Goal: Transaction & Acquisition: Subscribe to service/newsletter

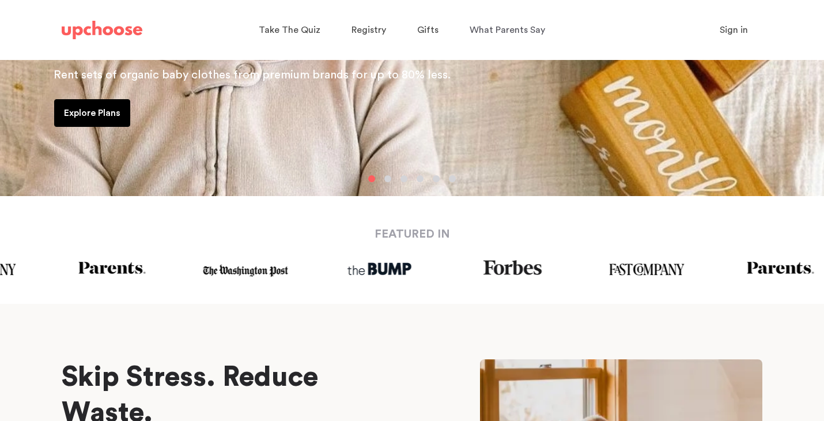
scroll to position [22, 0]
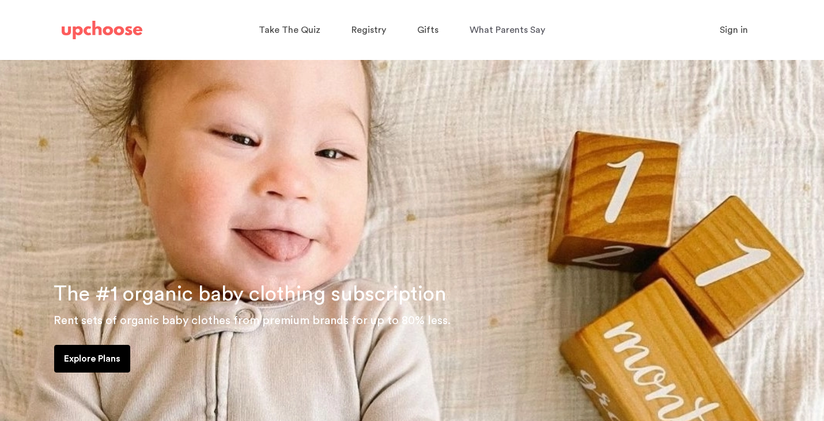
click at [108, 355] on p "Explore Plans" at bounding box center [92, 359] width 56 height 14
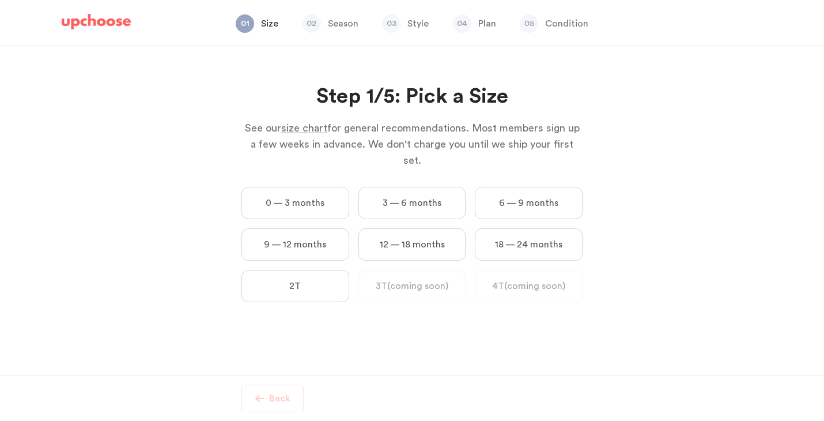
click at [400, 192] on label "3 — 6 months" at bounding box center [413, 203] width 108 height 32
click at [0, 0] on months "3 — 6 months" at bounding box center [0, 0] width 0 height 0
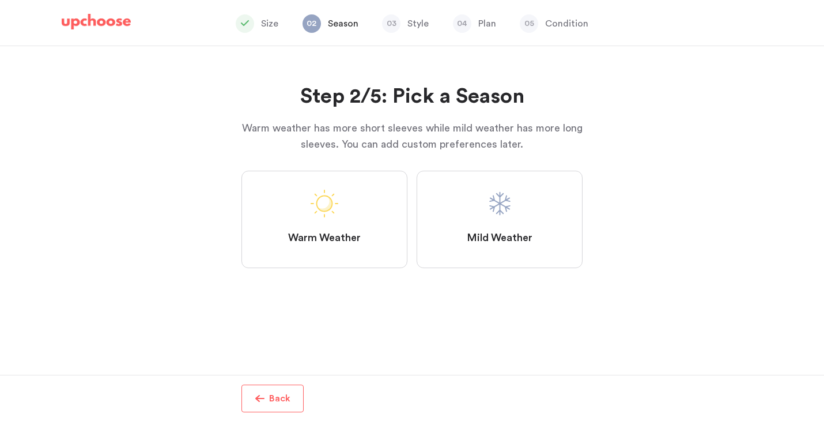
click at [472, 239] on span "Mild Weather" at bounding box center [500, 238] width 66 height 14
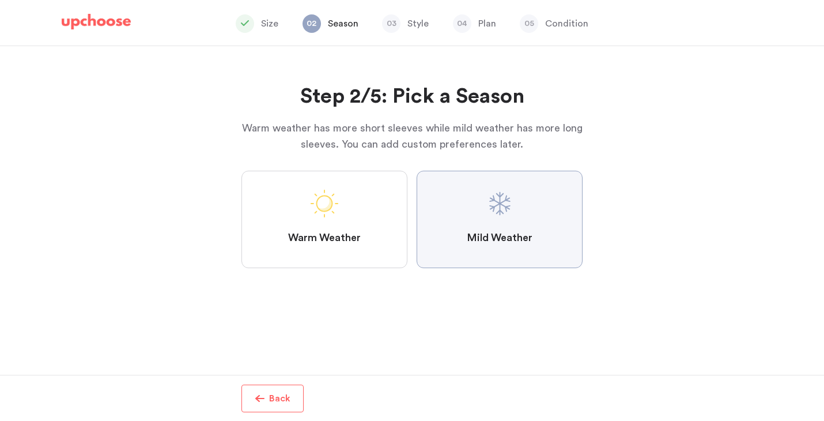
click at [0, 0] on Weather "Mild Weather" at bounding box center [0, 0] width 0 height 0
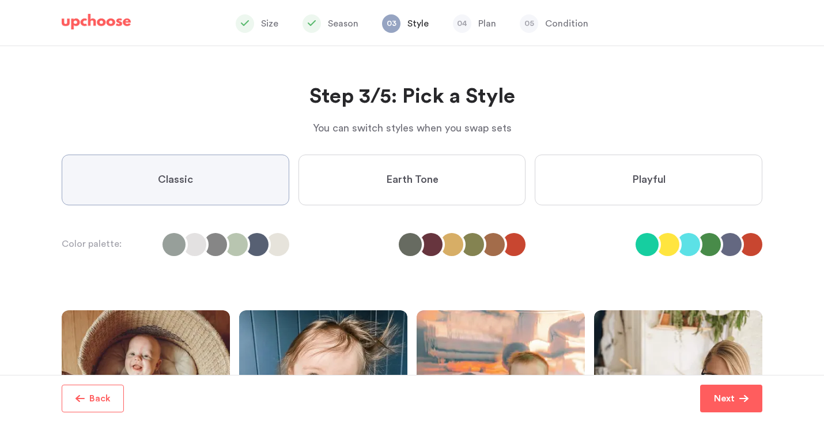
click at [489, 179] on label "Earth Tone" at bounding box center [413, 179] width 228 height 51
click at [0, 0] on Tone "Earth Tone" at bounding box center [0, 0] width 0 height 0
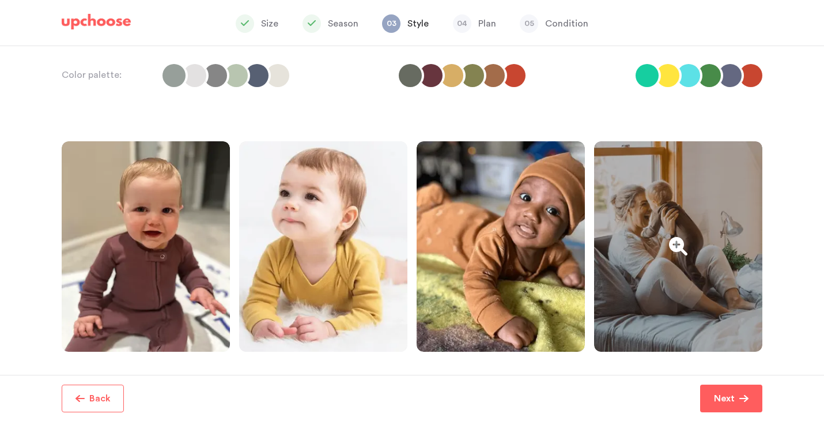
scroll to position [168, 0]
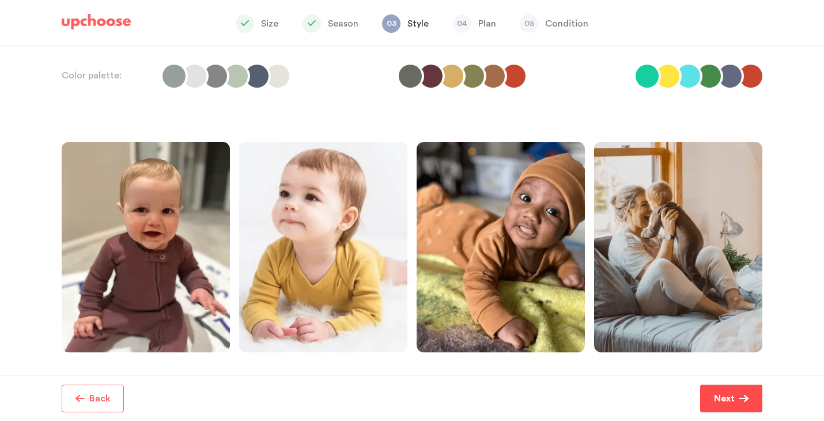
click at [705, 403] on button "Next" at bounding box center [731, 398] width 62 height 28
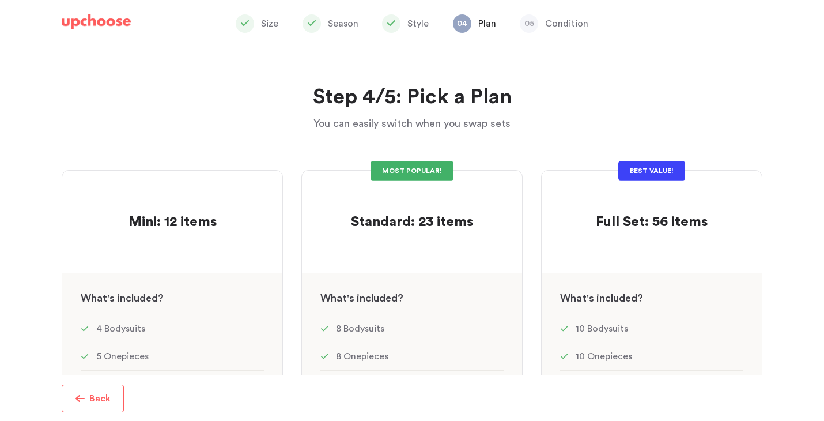
scroll to position [11, 0]
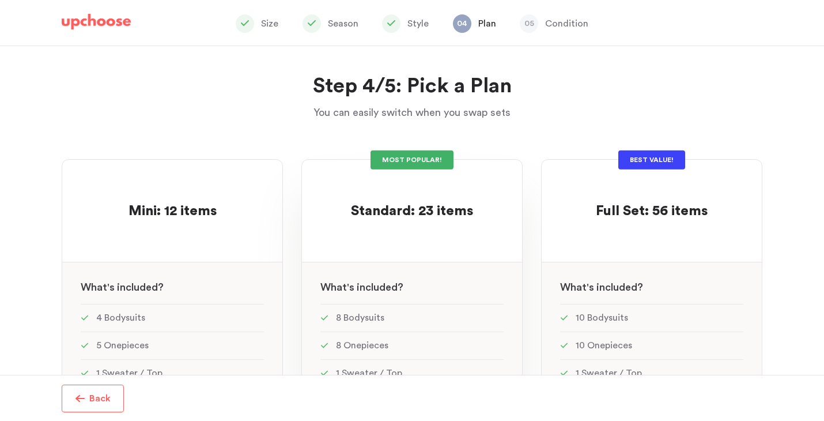
click at [421, 210] on span "Standard: 23 items" at bounding box center [412, 211] width 122 height 14
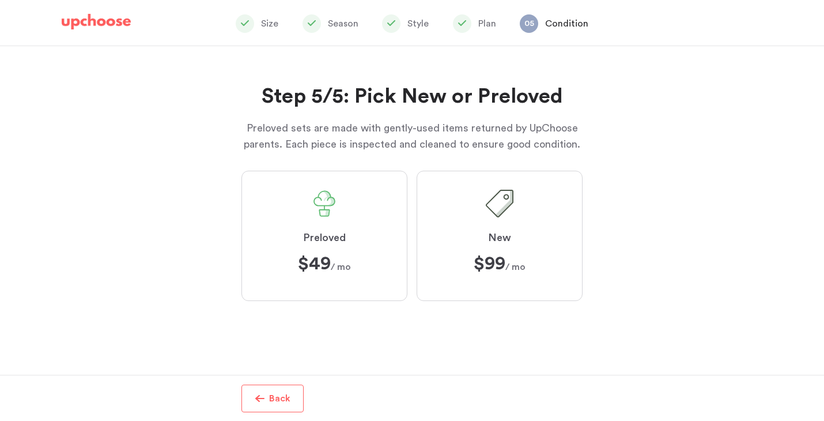
click at [350, 252] on label "Preloved $49 $49 / mo" at bounding box center [325, 236] width 166 height 130
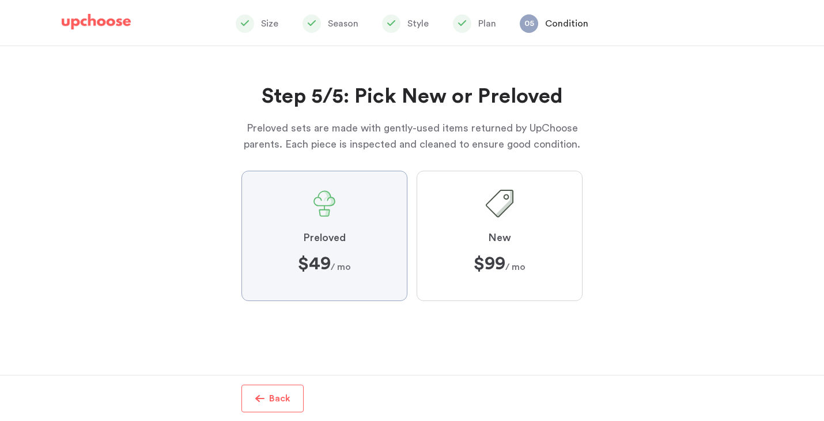
click at [0, 0] on input "Preloved $49 $49 / mo" at bounding box center [0, 0] width 0 height 0
